Goal: Task Accomplishment & Management: Use online tool/utility

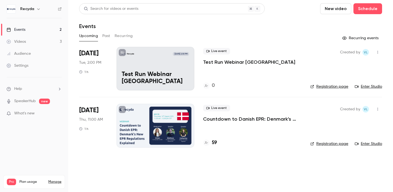
click at [224, 60] on p "Test Run Webinar [GEOGRAPHIC_DATA]" at bounding box center [249, 62] width 92 height 7
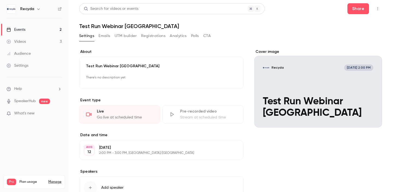
click at [378, 7] on button "button" at bounding box center [377, 8] width 9 height 9
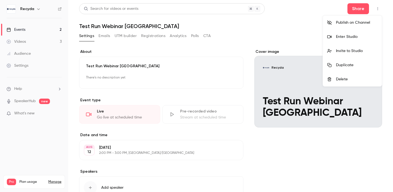
click at [357, 38] on div "Enter Studio" at bounding box center [356, 36] width 41 height 5
